Goal: Understand process/instructions: Learn how to perform a task or action

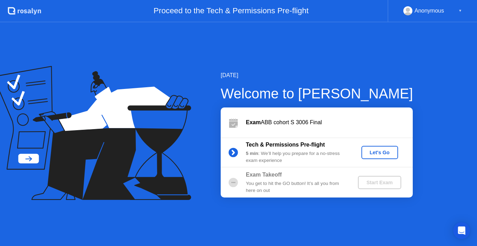
click at [373, 152] on div "Let's Go" at bounding box center [379, 153] width 31 height 6
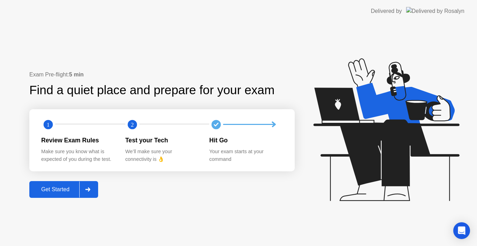
click at [53, 190] on div "Get Started" at bounding box center [55, 189] width 48 height 6
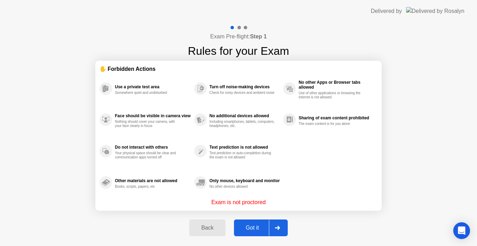
click at [271, 226] on div at bounding box center [277, 228] width 17 height 16
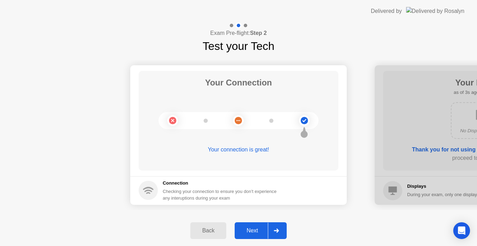
click at [265, 228] on div "Next" at bounding box center [252, 231] width 31 height 6
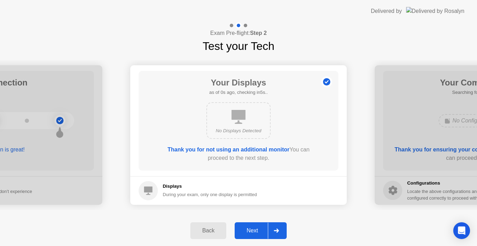
click at [265, 228] on div "Next" at bounding box center [252, 231] width 31 height 6
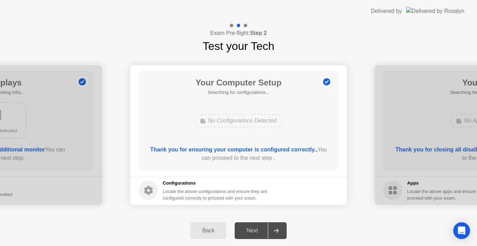
click at [271, 230] on div at bounding box center [276, 231] width 17 height 16
click at [245, 111] on div "No Configurations Detected" at bounding box center [239, 120] width 160 height 19
click at [209, 230] on div "Back" at bounding box center [208, 231] width 32 height 6
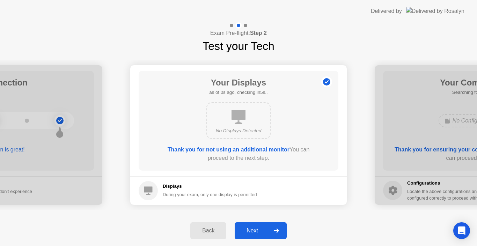
click at [262, 233] on div "Next" at bounding box center [252, 231] width 31 height 6
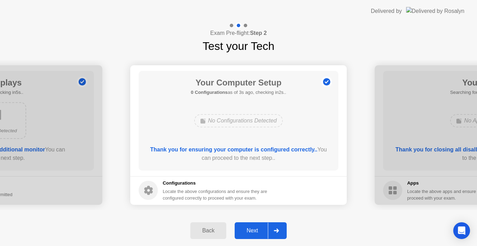
click at [250, 236] on button "Next" at bounding box center [261, 230] width 52 height 17
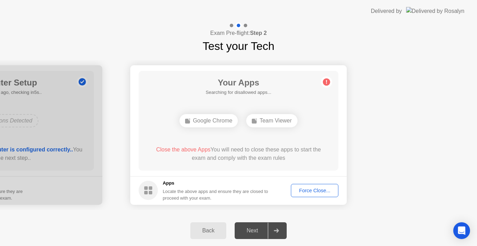
click at [289, 193] on footer "Apps Locate the above apps and ensure they are closed to proceed with your exam…" at bounding box center [238, 190] width 217 height 29
click at [306, 191] on div "Force Close..." at bounding box center [314, 191] width 43 height 6
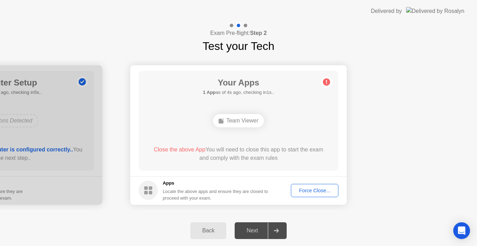
click at [312, 188] on div "Force Close..." at bounding box center [314, 191] width 43 height 6
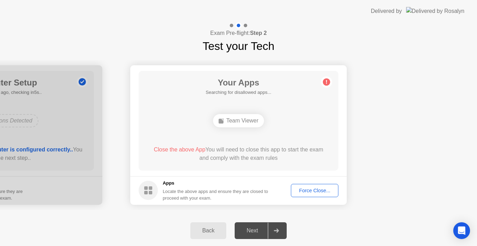
click at [305, 188] on div "Force Close..." at bounding box center [314, 191] width 43 height 6
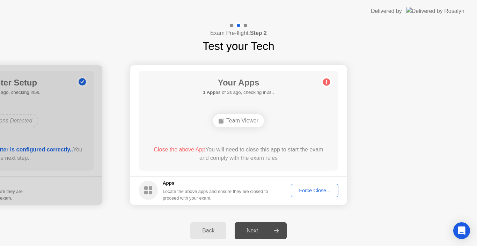
click at [207, 234] on div "Back" at bounding box center [208, 231] width 32 height 6
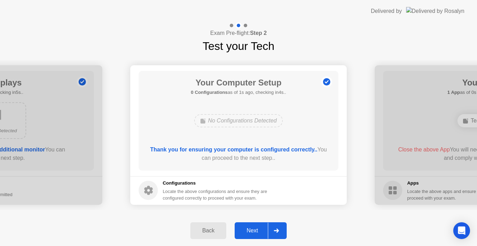
click at [243, 230] on div "Next" at bounding box center [252, 231] width 31 height 6
